Goal: Task Accomplishment & Management: Complete application form

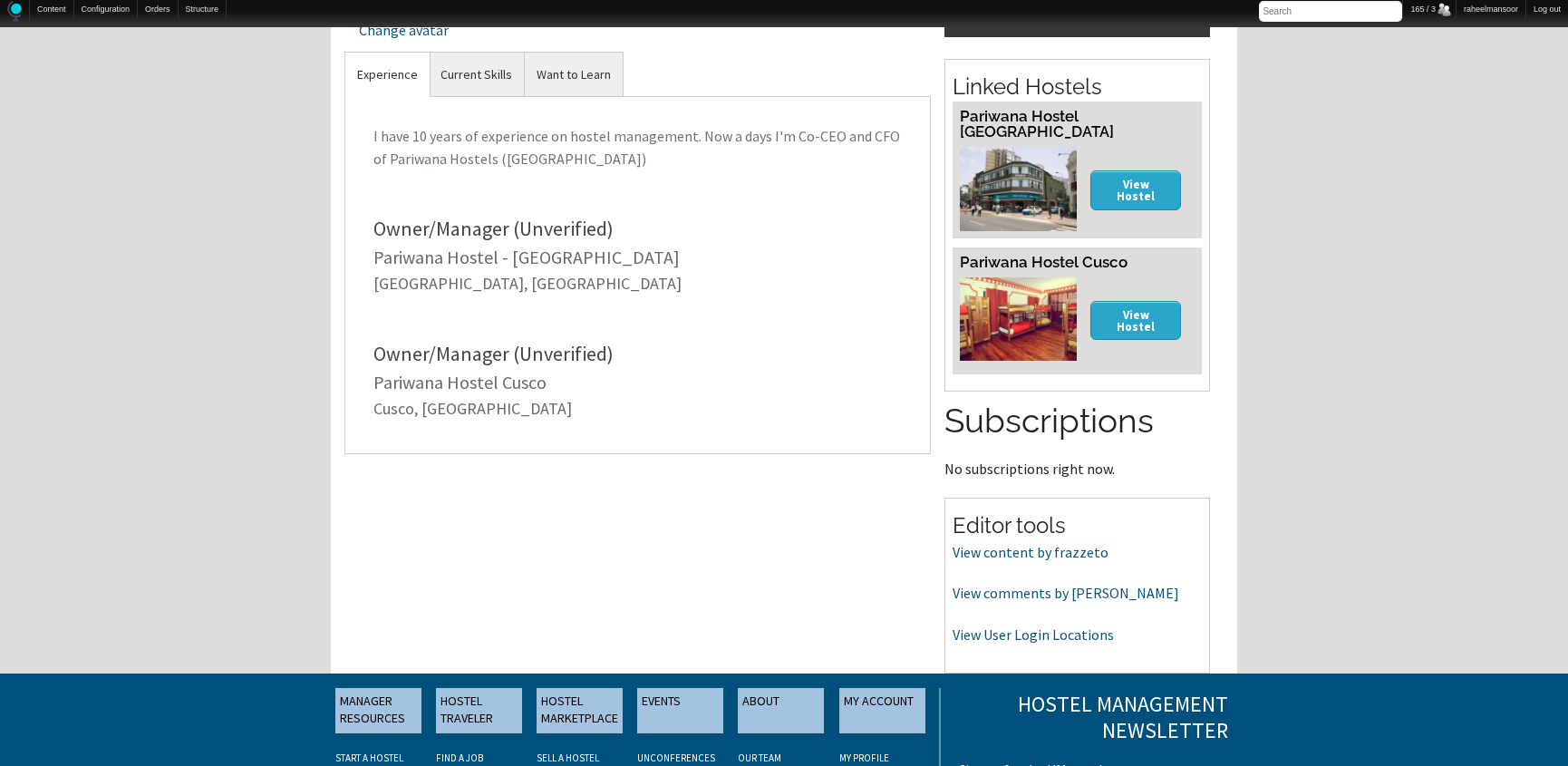
scroll to position [588, 0]
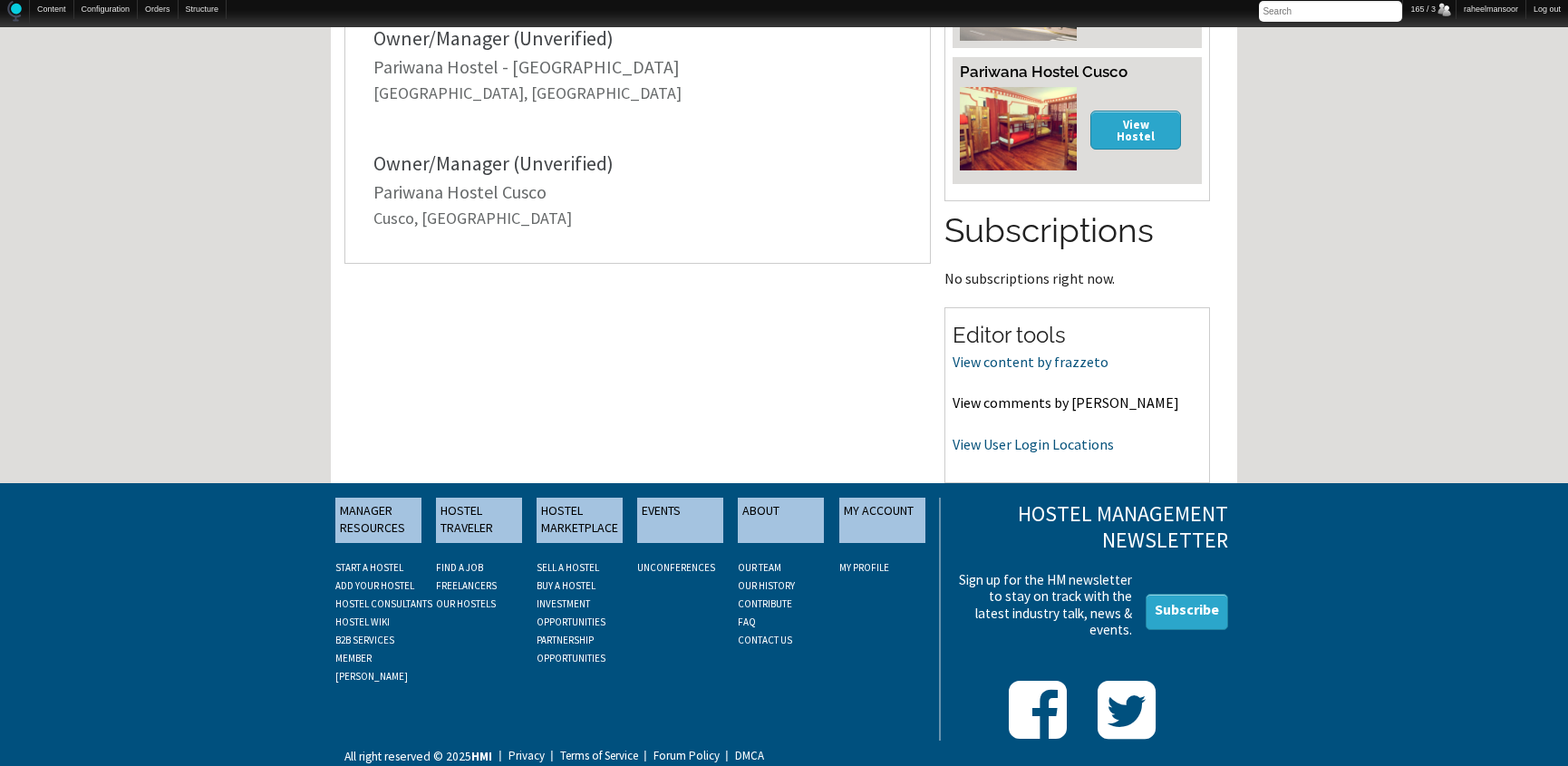
click at [1058, 399] on link "View comments by frazzeto" at bounding box center [1065, 402] width 226 height 18
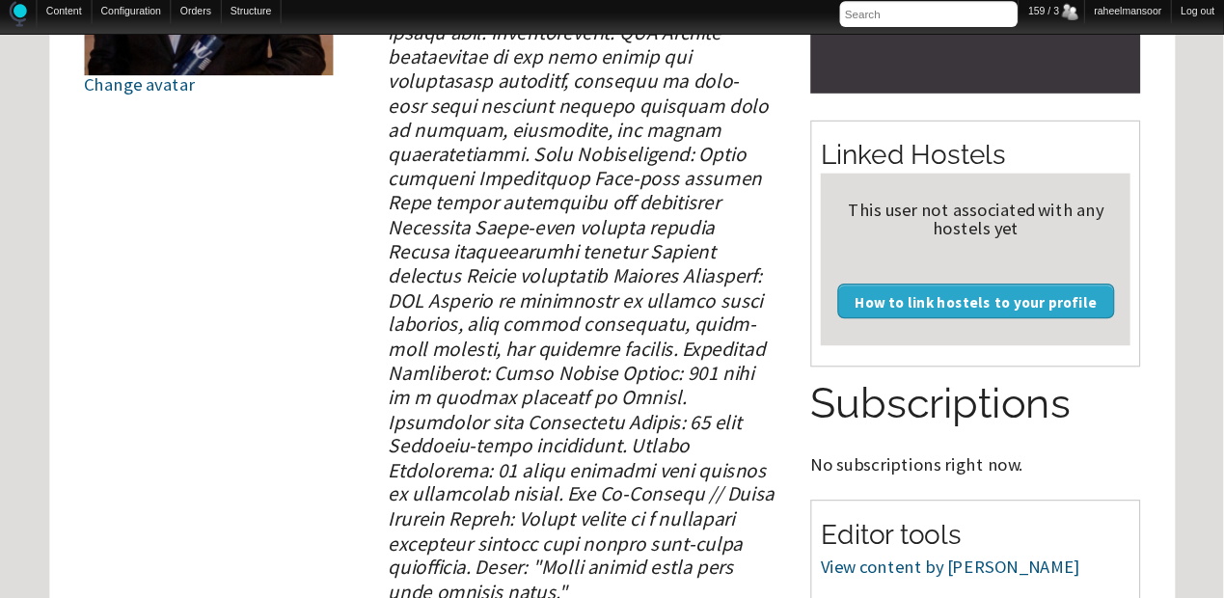
scroll to position [353, 0]
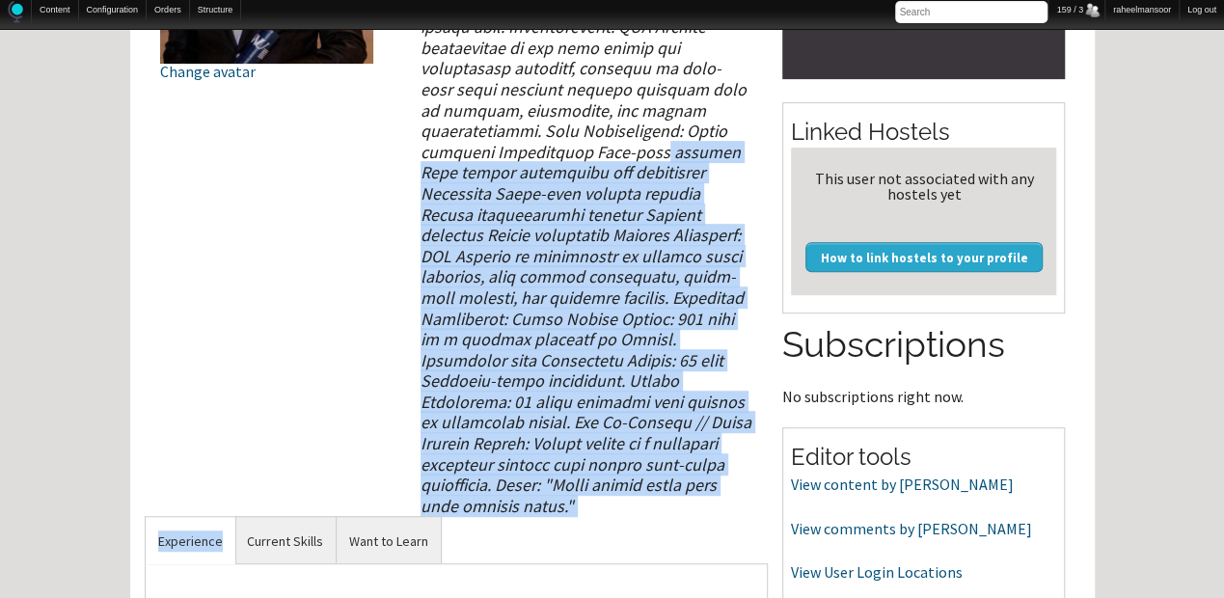
drag, startPoint x: 490, startPoint y: 145, endPoint x: 676, endPoint y: 525, distance: 423.2
click at [676, 525] on div "Yannik_AUT Edit profile Yannik Schmidt-Grimm Change avatar Yannik_AUT Experienc…" at bounding box center [457, 331] width 624 height 1141
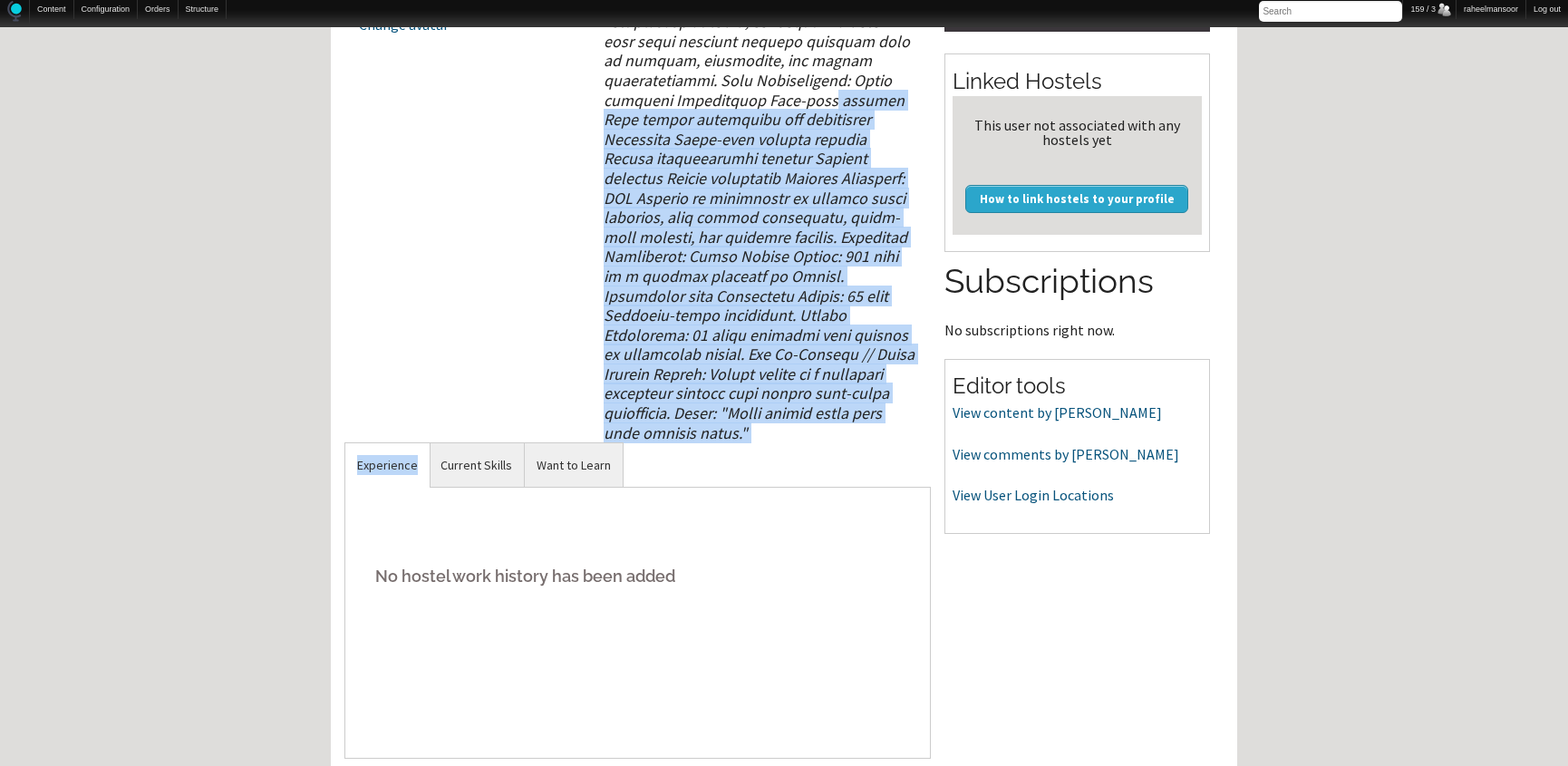
scroll to position [404, 0]
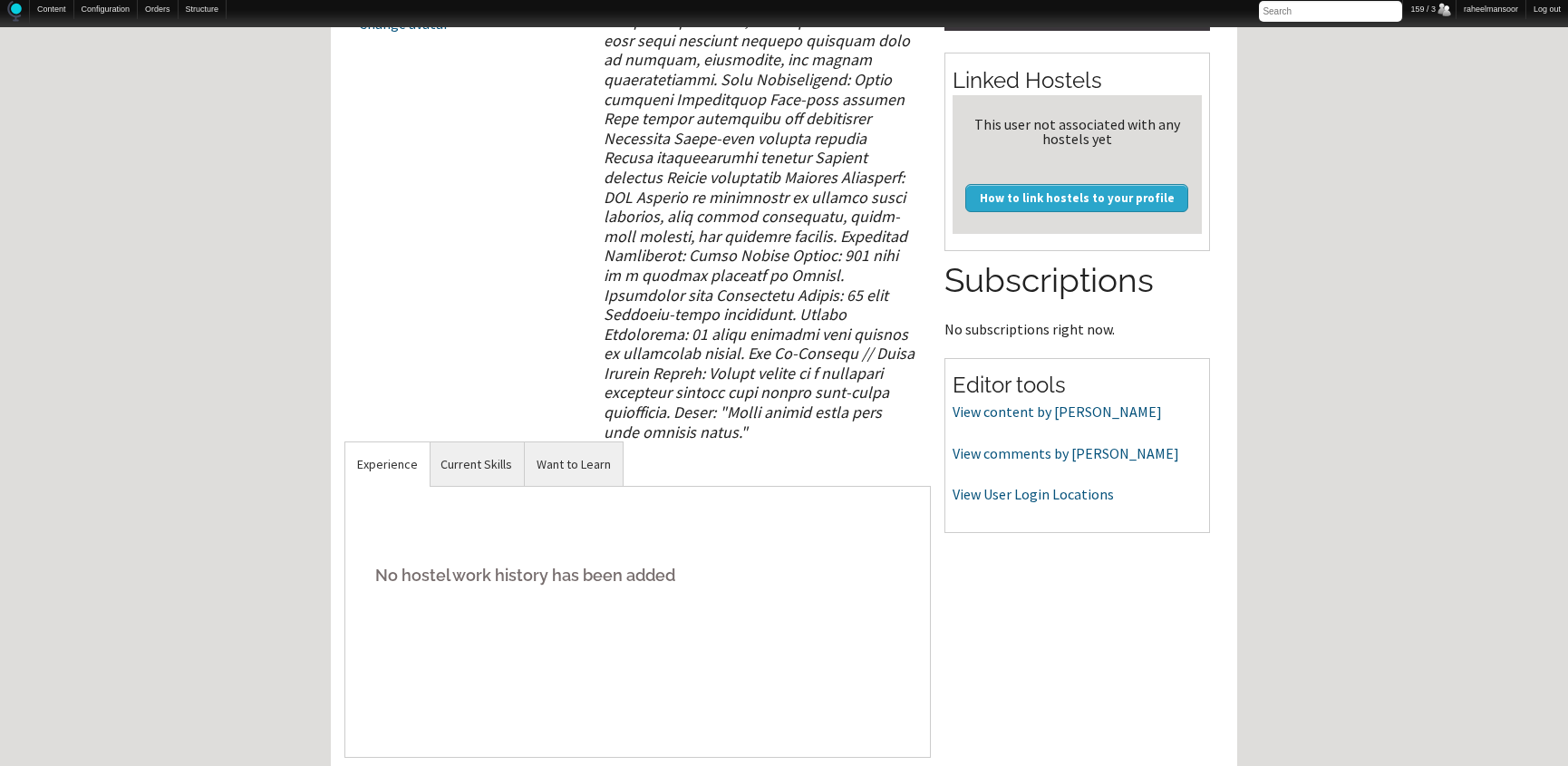
drag, startPoint x: 1021, startPoint y: 451, endPoint x: 868, endPoint y: 535, distance: 174.5
click at [868, 548] on h5 "No hostel work history has been added" at bounding box center [637, 575] width 557 height 55
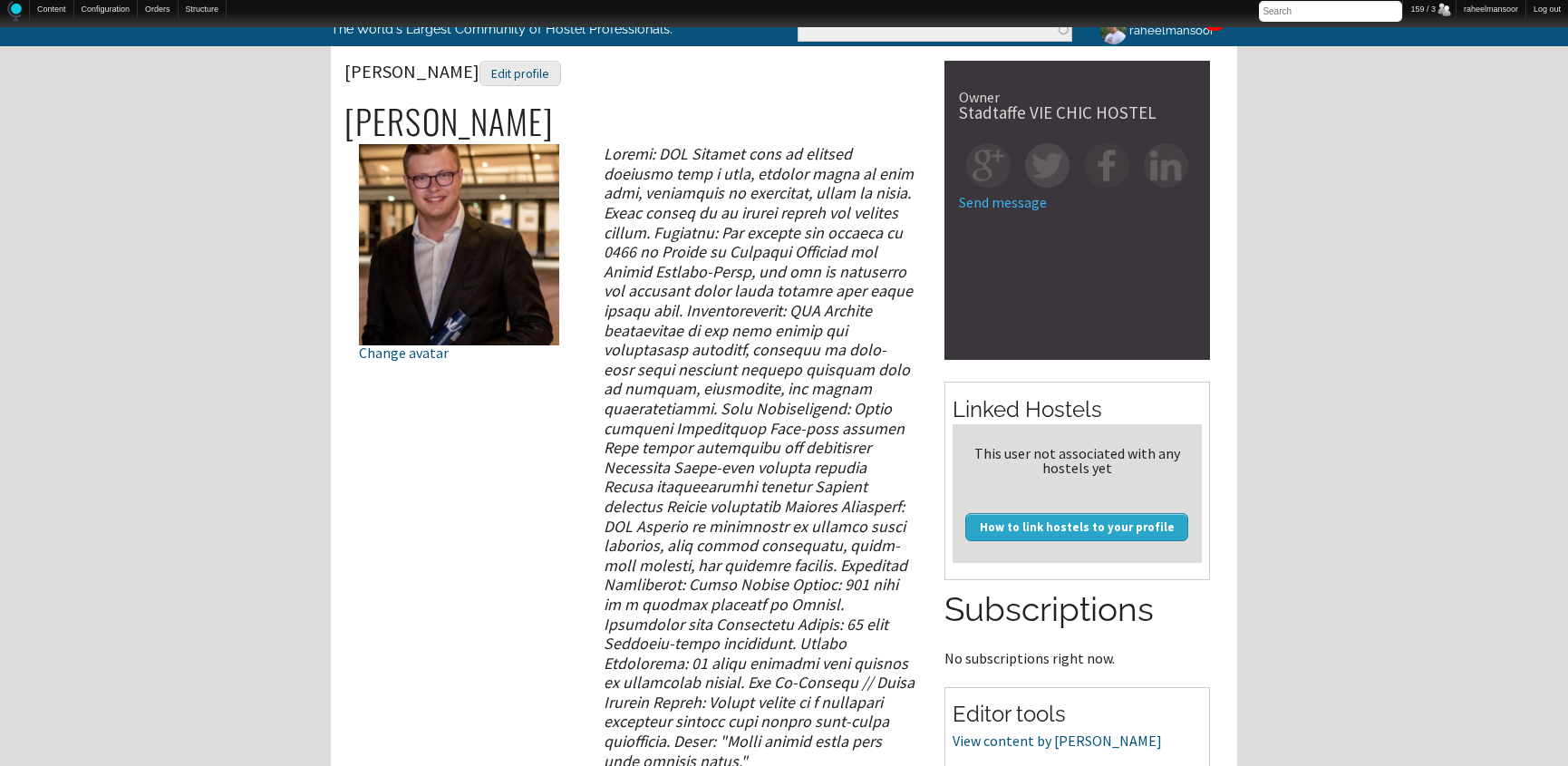
scroll to position [74, 0]
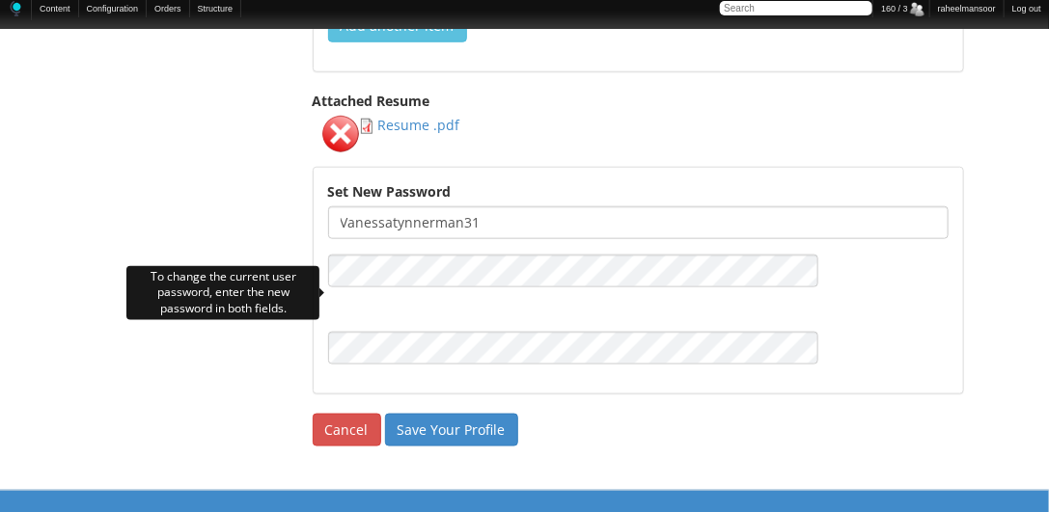
scroll to position [3087, 0]
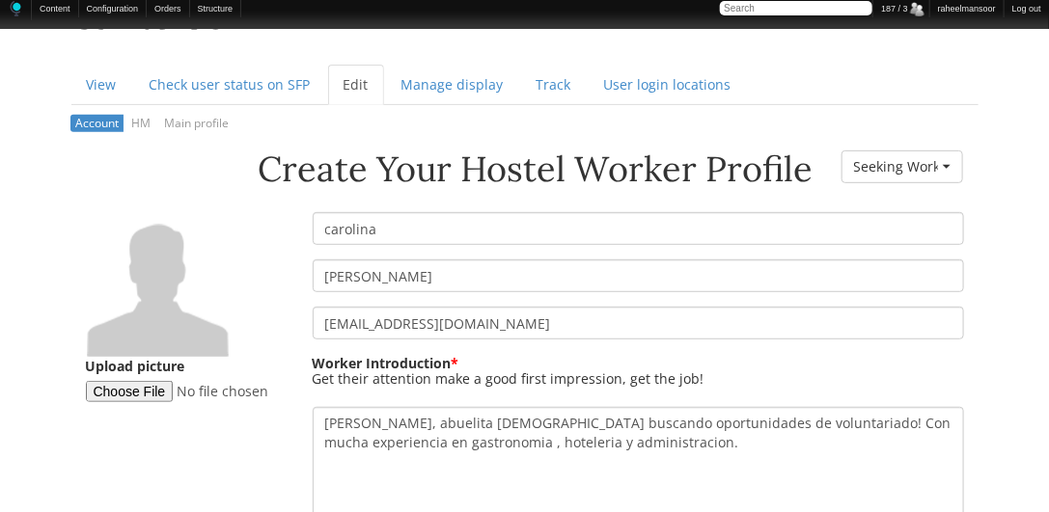
scroll to position [220, 0]
click at [328, 232] on input "carolina" at bounding box center [638, 228] width 651 height 33
type input "Carolina"
type input "[PERSON_NAME]"
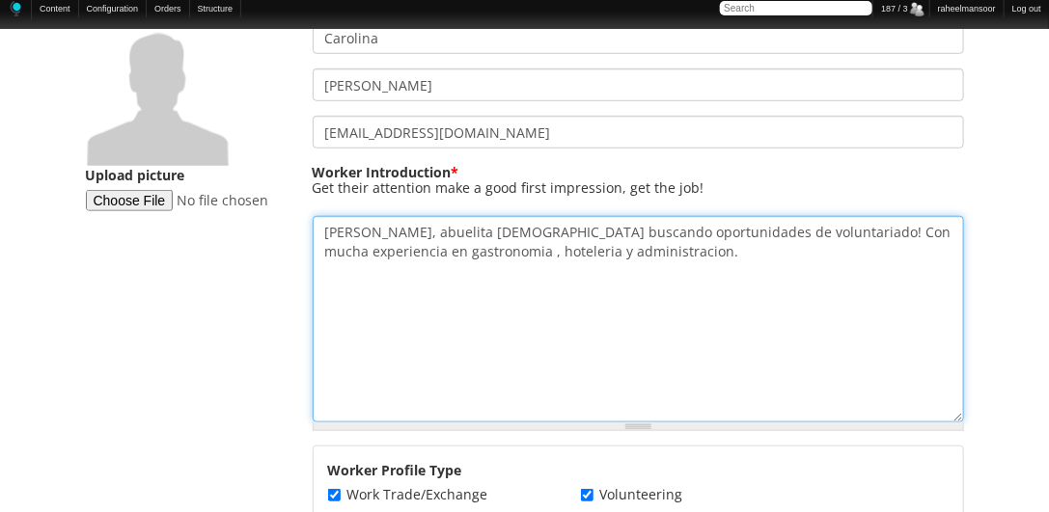
scroll to position [411, 0]
paste textarea "Hello, Colombian grandmother looking for volunteer opportunities! I have extens…"
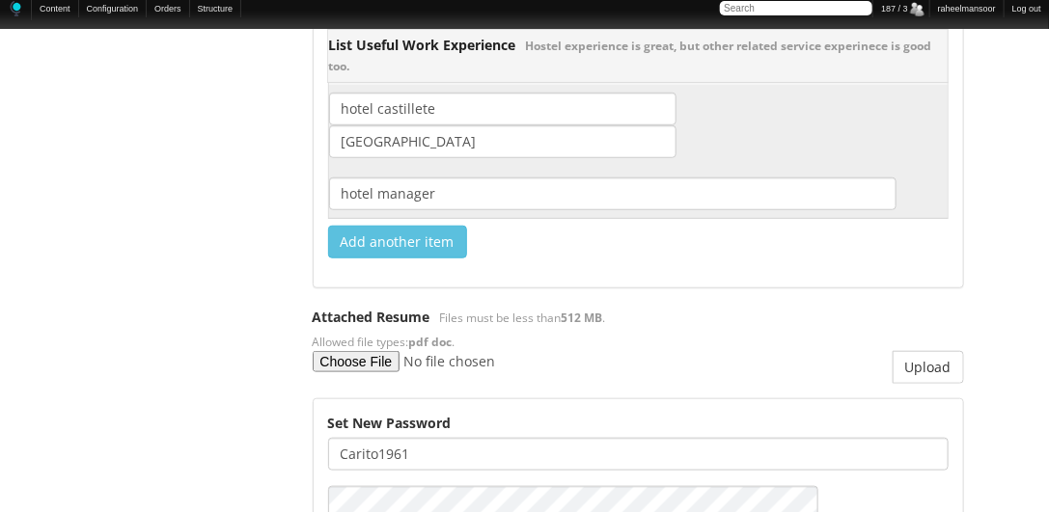
scroll to position [3183, 0]
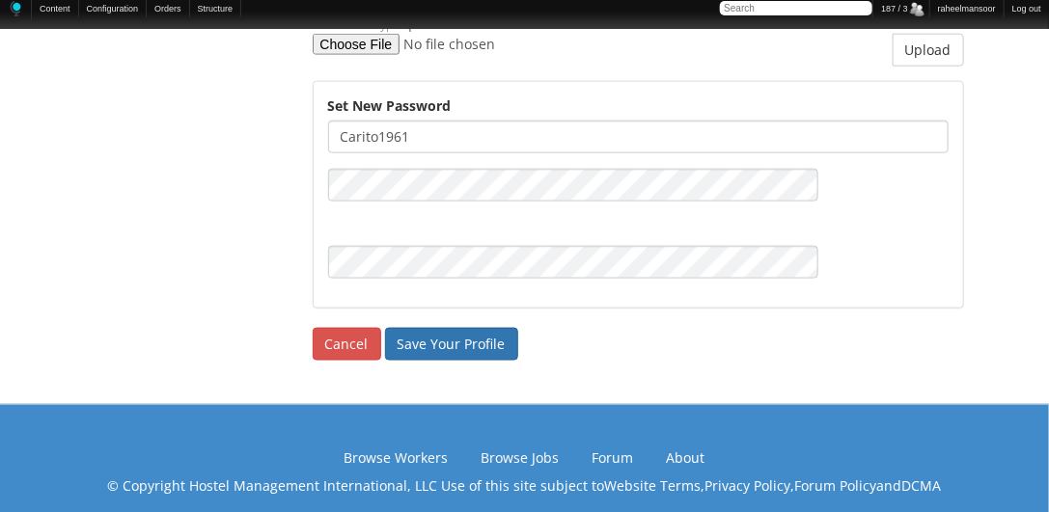
type textarea "Hello, [DEMOGRAPHIC_DATA] grandmother looking for volunteer opportunities! I ha…"
click at [408, 328] on input "Save Your Profile" at bounding box center [451, 344] width 133 height 33
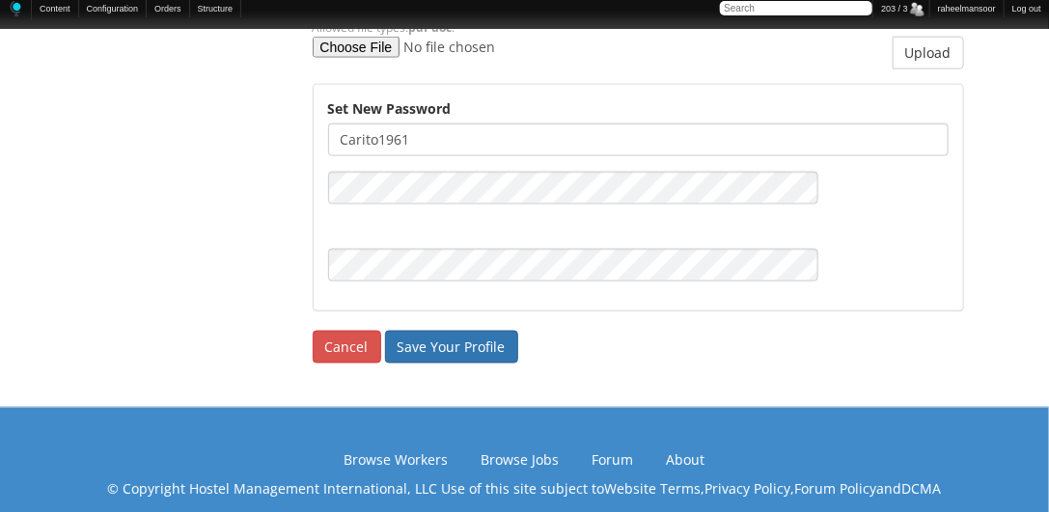
scroll to position [3251, 0]
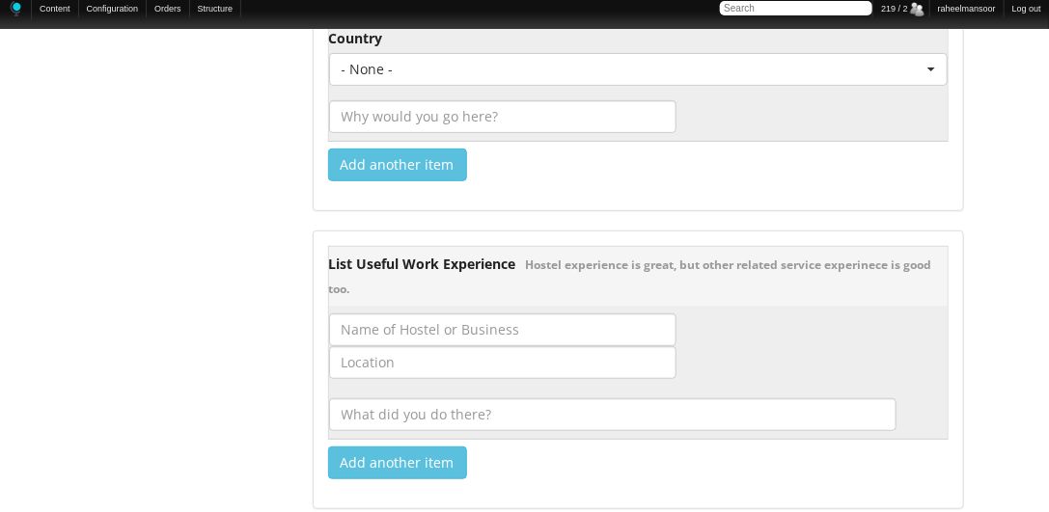
scroll to position [3087, 0]
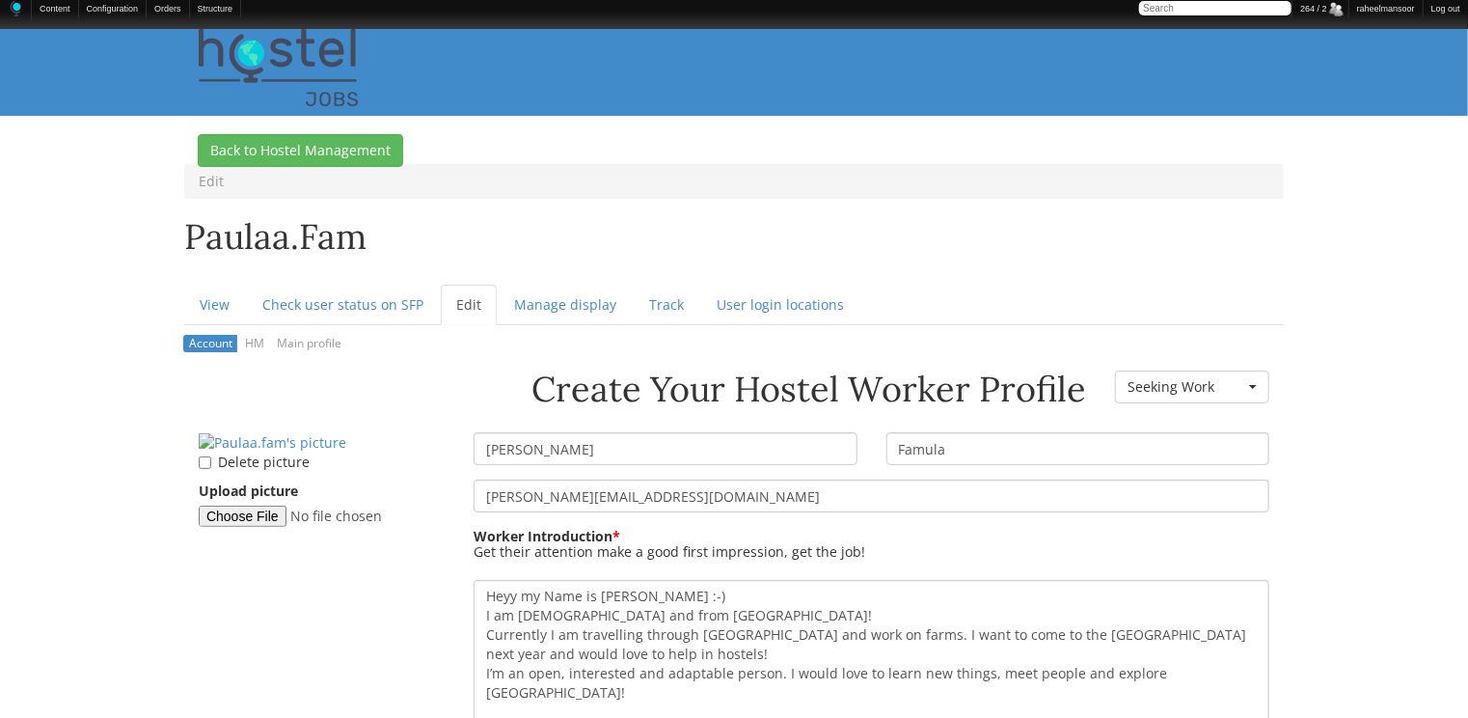
scroll to position [309, 0]
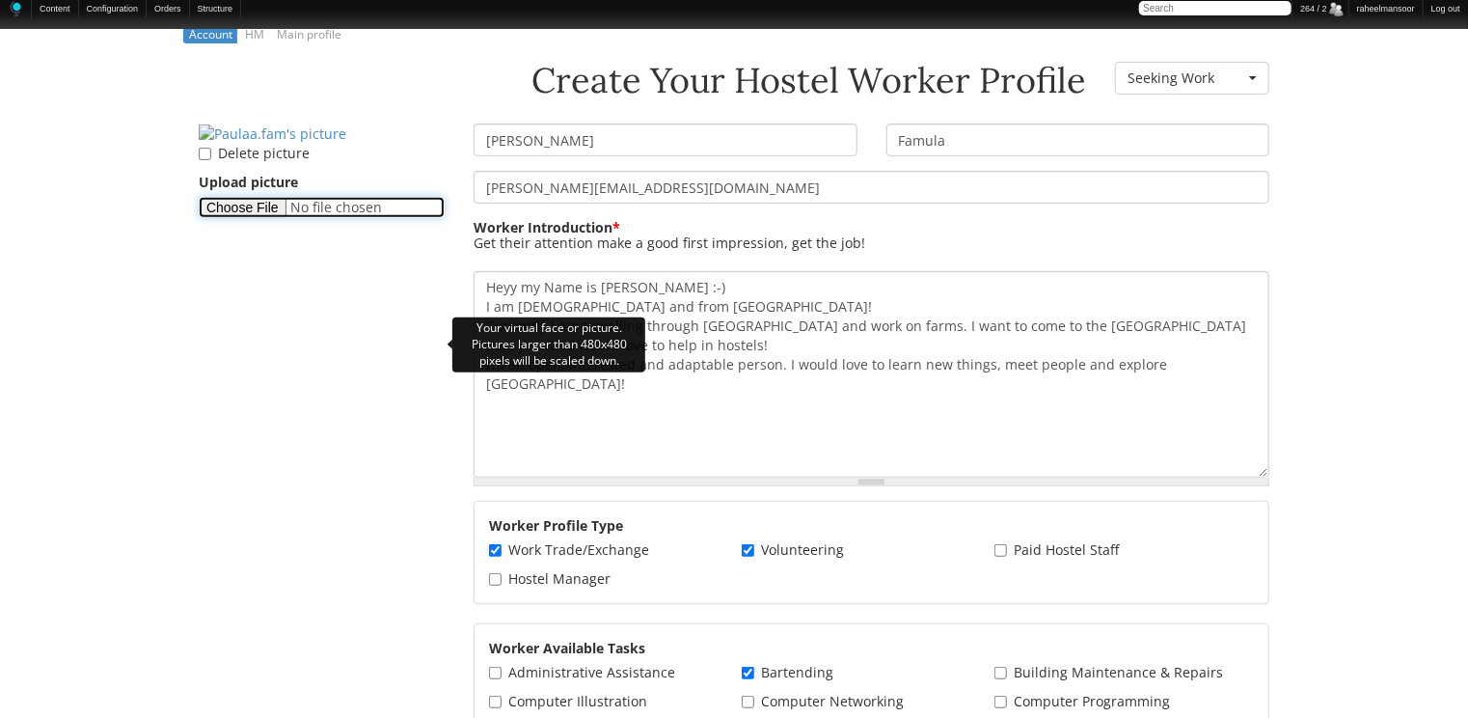
click at [259, 218] on input "Upload picture" at bounding box center [322, 207] width 246 height 21
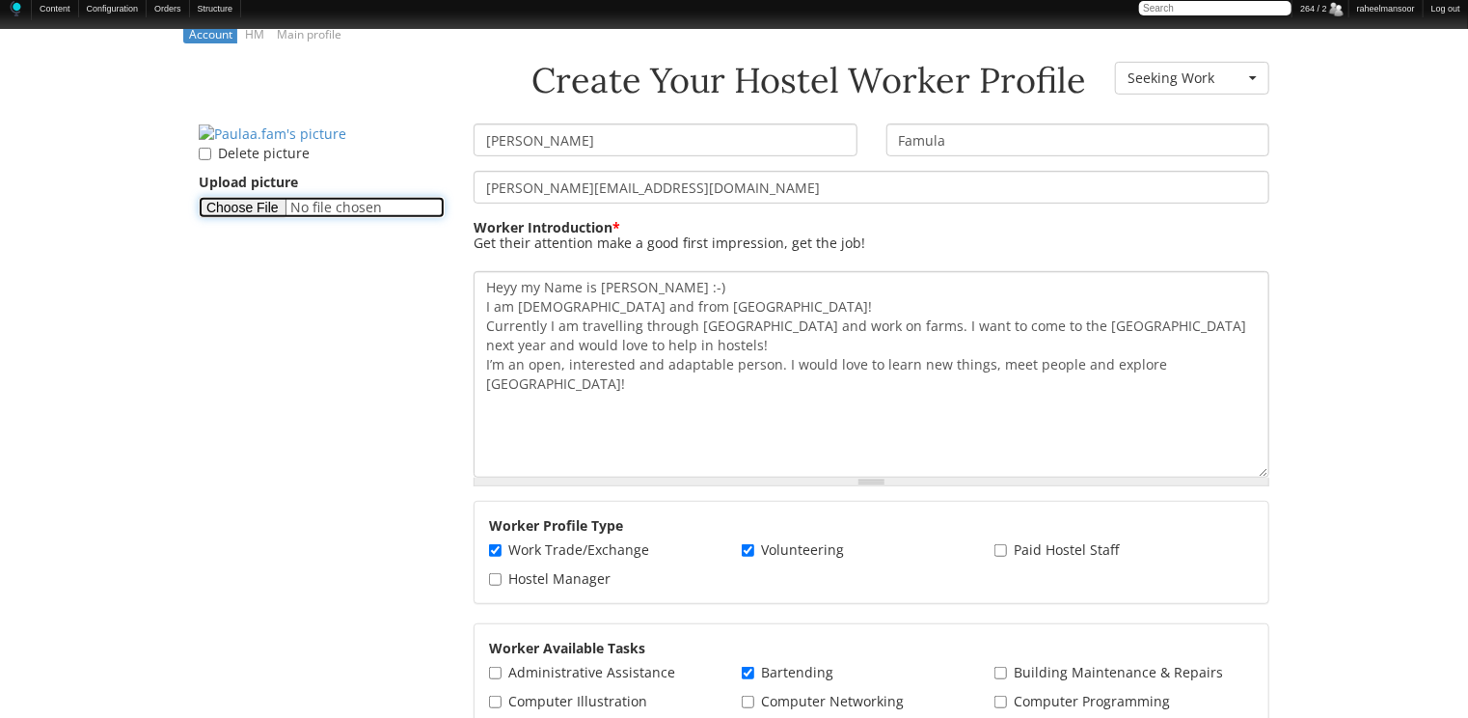
type input "C:\fakepath\Paula-Famula.png"
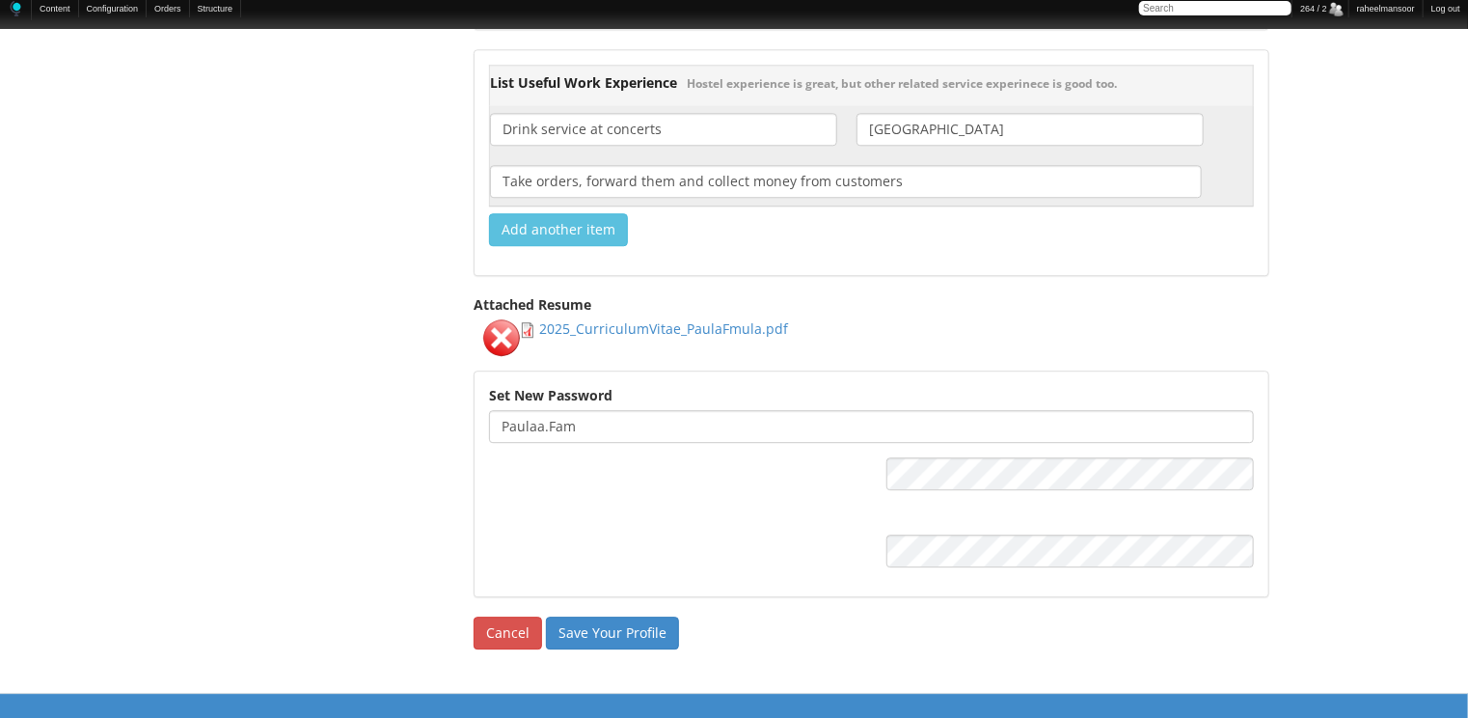
scroll to position [2612, 0]
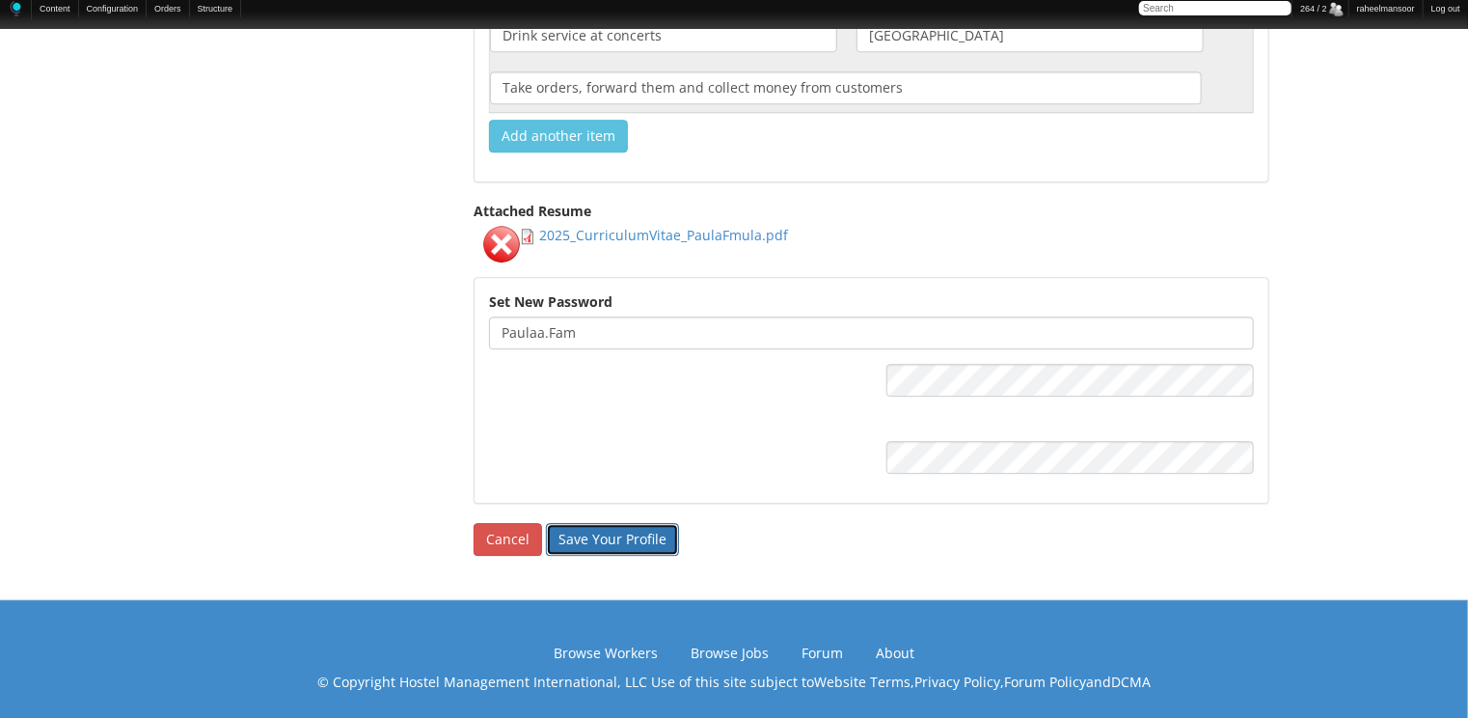
click at [644, 535] on input "Save Your Profile" at bounding box center [612, 539] width 133 height 33
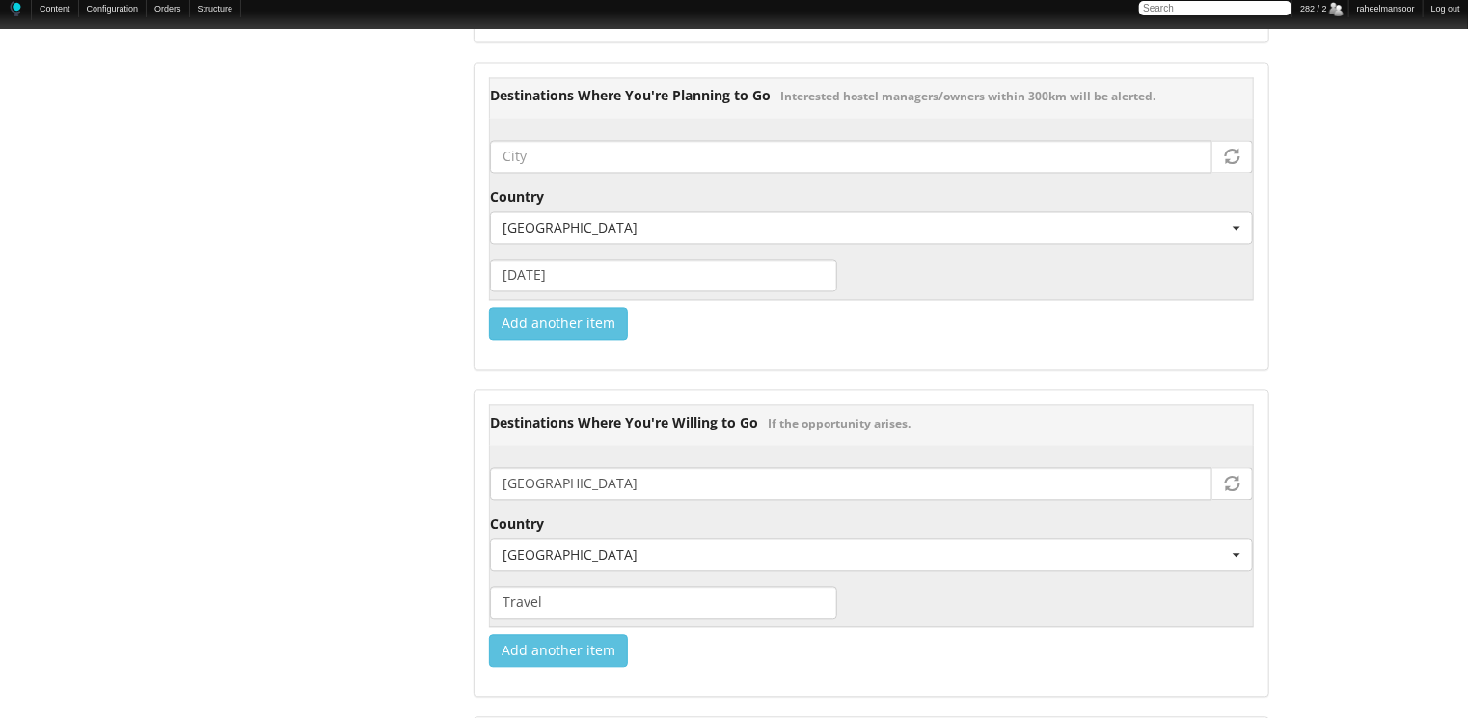
scroll to position [2815, 0]
